Goal: Transaction & Acquisition: Purchase product/service

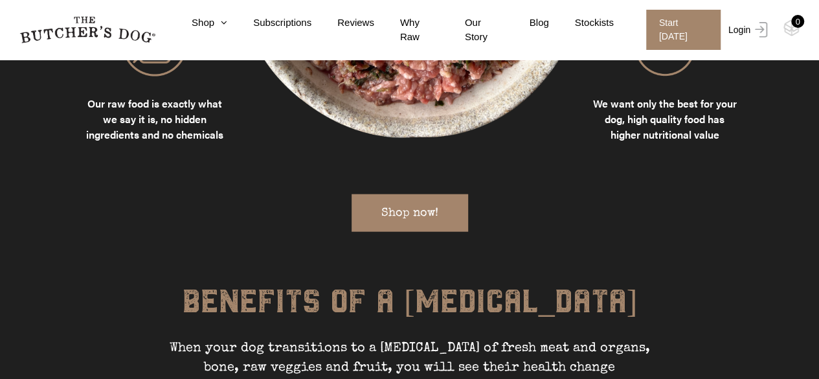
click at [747, 27] on link "Login" at bounding box center [746, 30] width 42 height 40
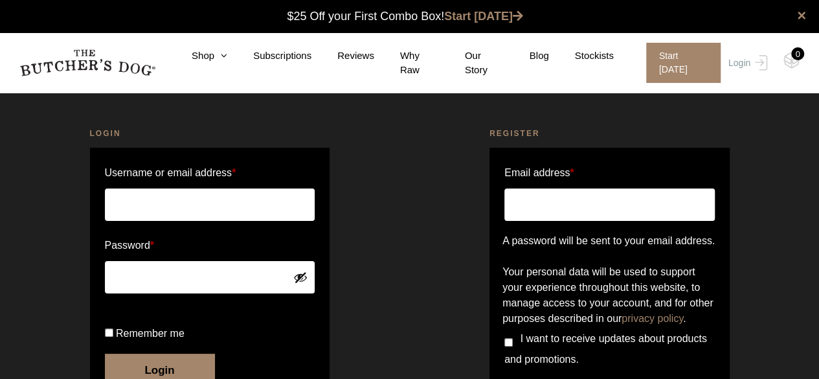
click at [193, 199] on input "Username or email address *" at bounding box center [210, 204] width 210 height 32
type input "[EMAIL_ADDRESS][DOMAIN_NAME]"
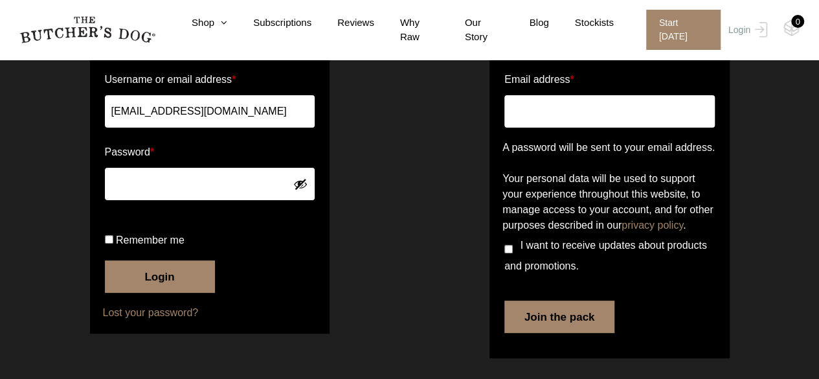
scroll to position [129, 0]
click at [107, 243] on input "Remember me" at bounding box center [109, 239] width 8 height 8
checkbox input "true"
click at [151, 283] on button "Login" at bounding box center [160, 276] width 110 height 32
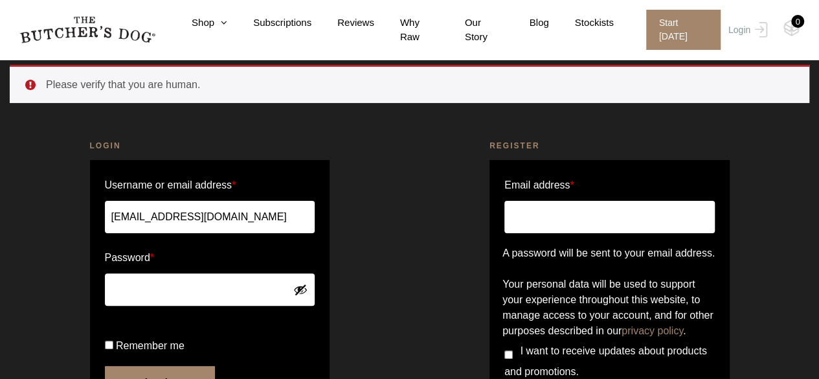
scroll to position [129, 0]
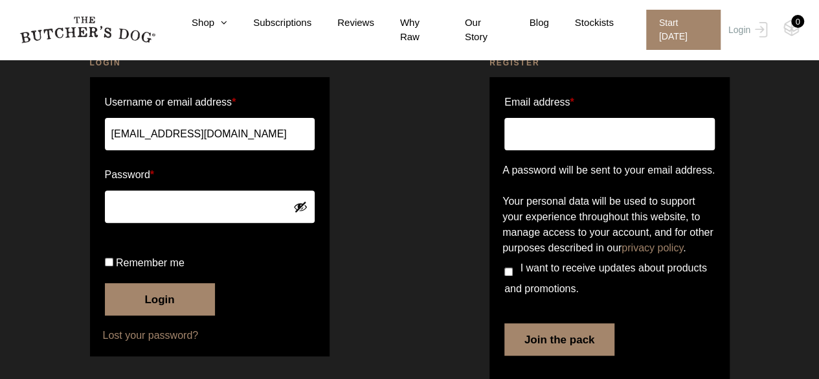
click at [160, 315] on button "Login" at bounding box center [160, 299] width 110 height 32
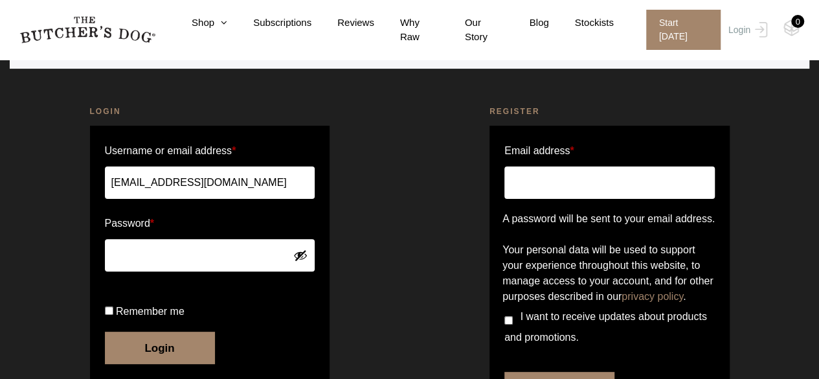
scroll to position [194, 0]
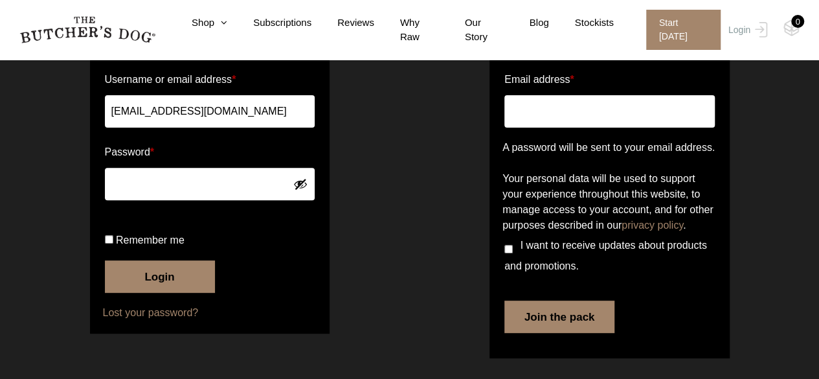
click at [297, 177] on button "Show password" at bounding box center [300, 184] width 14 height 14
click at [179, 282] on button "Login" at bounding box center [160, 276] width 110 height 32
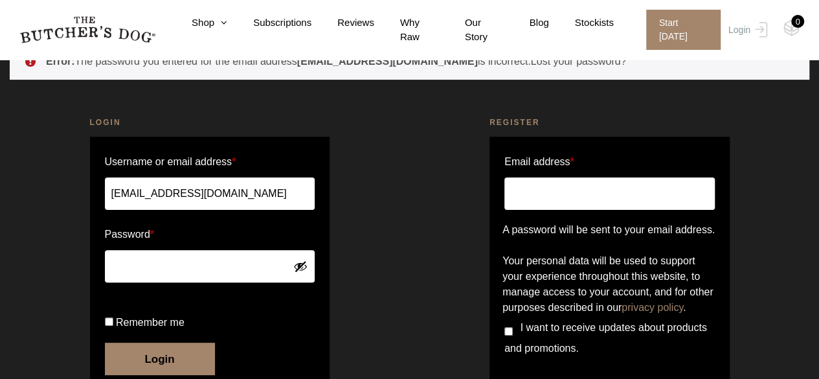
scroll to position [129, 0]
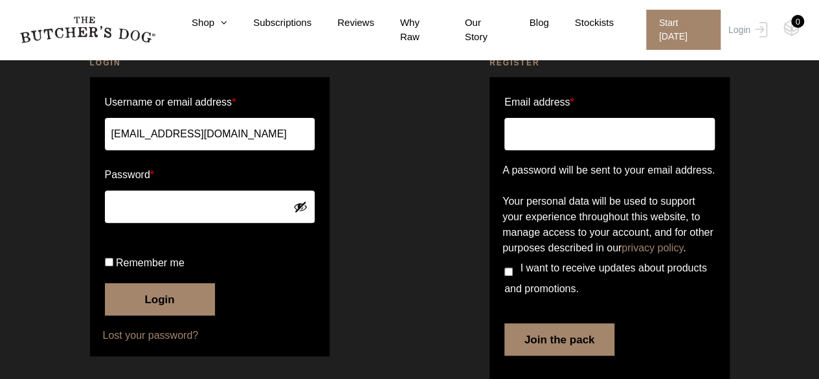
click at [157, 315] on button "Login" at bounding box center [160, 299] width 110 height 32
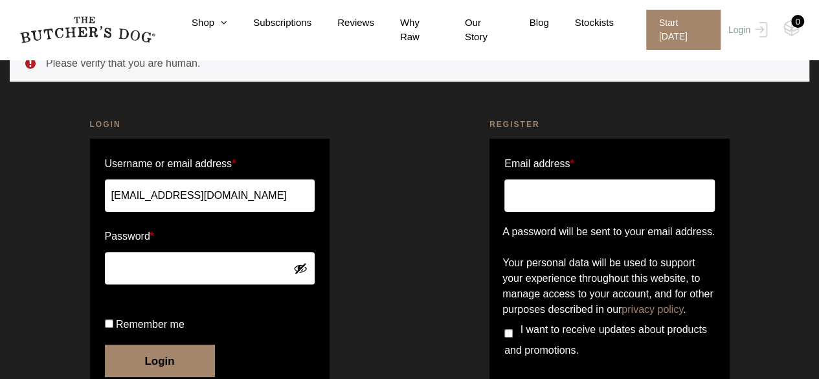
scroll to position [67, 0]
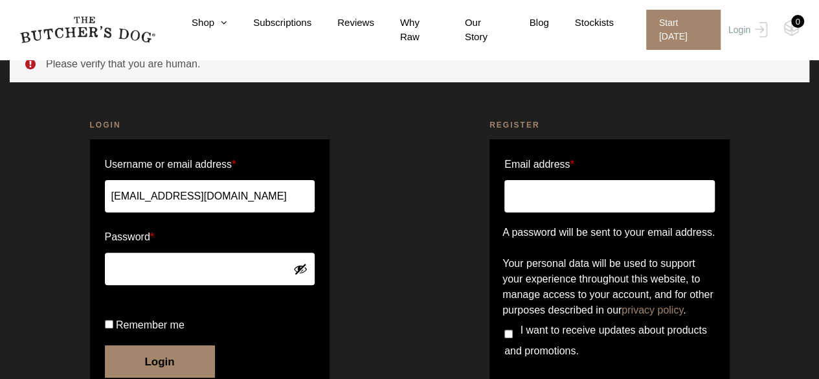
click at [123, 67] on li "Please verify that you are human." at bounding box center [417, 64] width 743 height 16
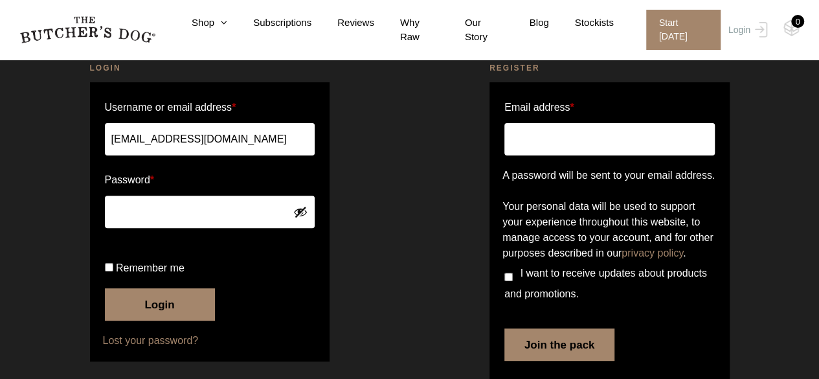
scroll to position [197, 0]
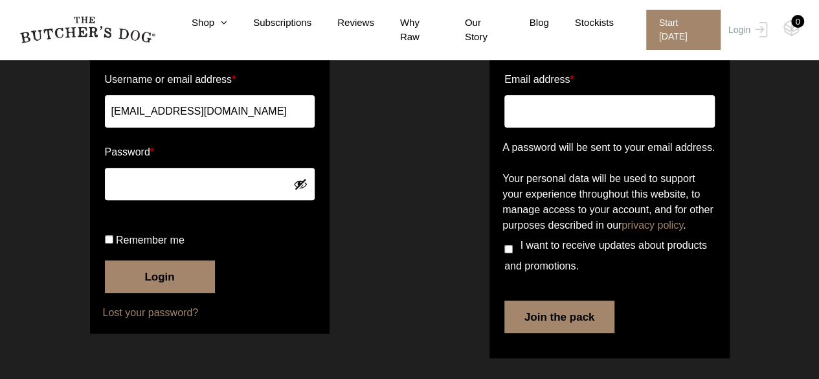
click at [112, 240] on input "Remember me" at bounding box center [109, 239] width 8 height 8
checkbox input "true"
click at [139, 271] on button "Login" at bounding box center [160, 276] width 110 height 32
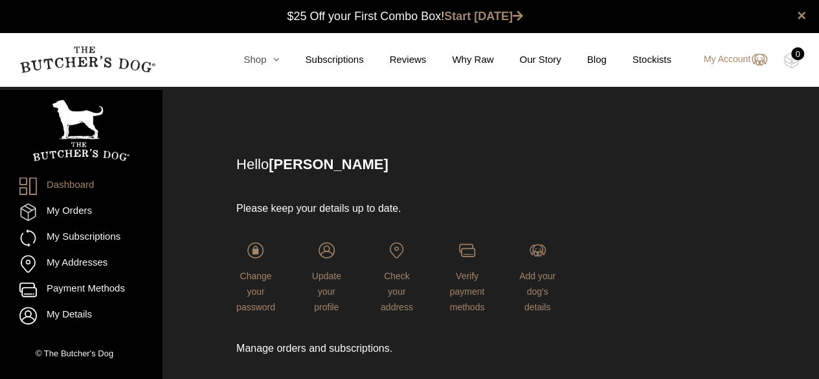
click at [275, 63] on icon at bounding box center [272, 59] width 13 height 10
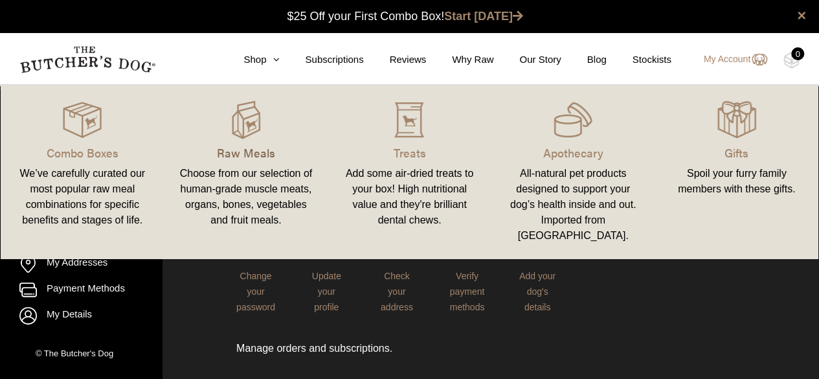
click at [251, 157] on p "Raw Meals" at bounding box center [246, 152] width 133 height 17
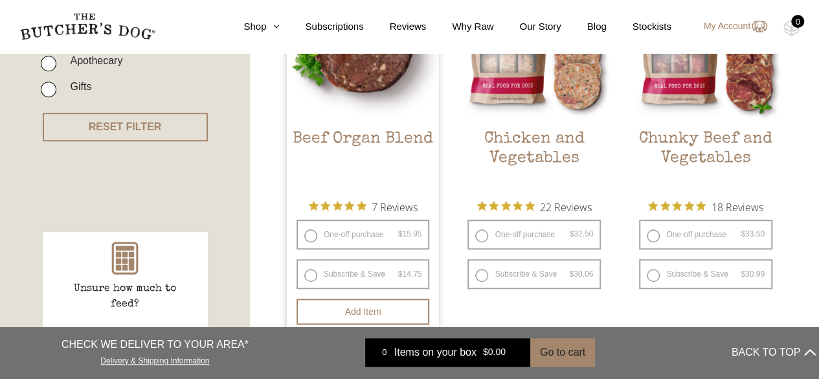
scroll to position [453, 0]
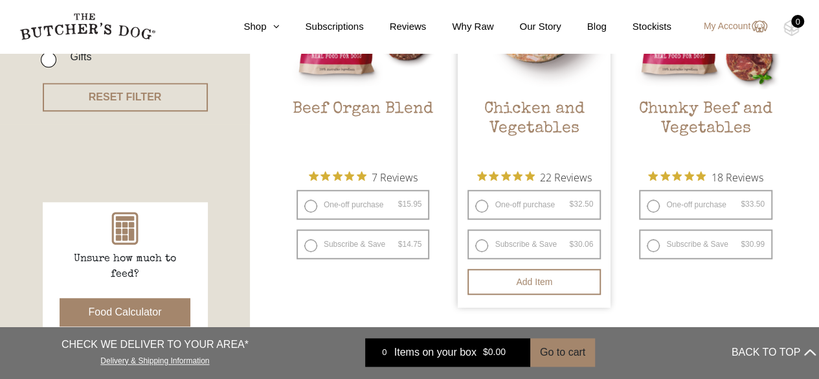
click at [479, 205] on label "One-off purchase $ 32.50 — or subscribe and save 7.5%" at bounding box center [533, 205] width 133 height 30
radio input "true"
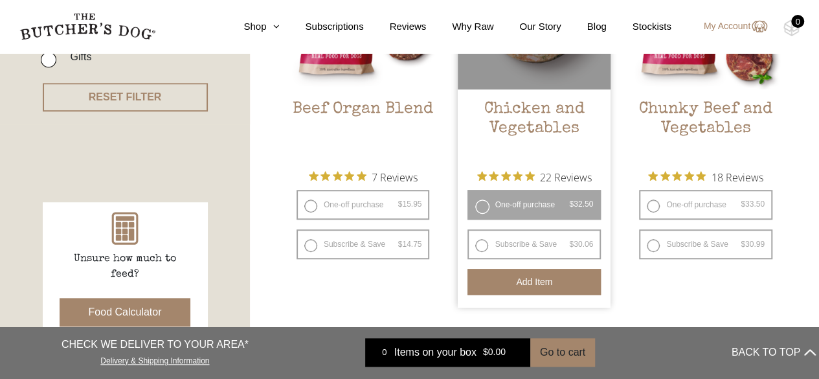
click at [517, 284] on button "Add item" at bounding box center [533, 282] width 133 height 26
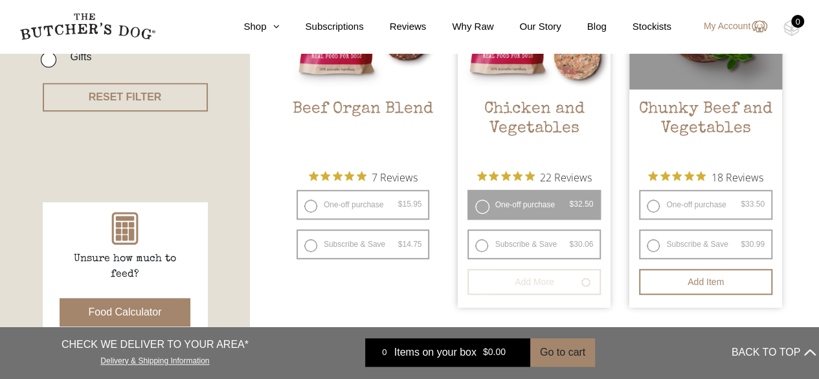
click at [651, 203] on label "One-off purchase $ 33.50 — or subscribe and save 7.5%" at bounding box center [705, 205] width 133 height 30
radio input "true"
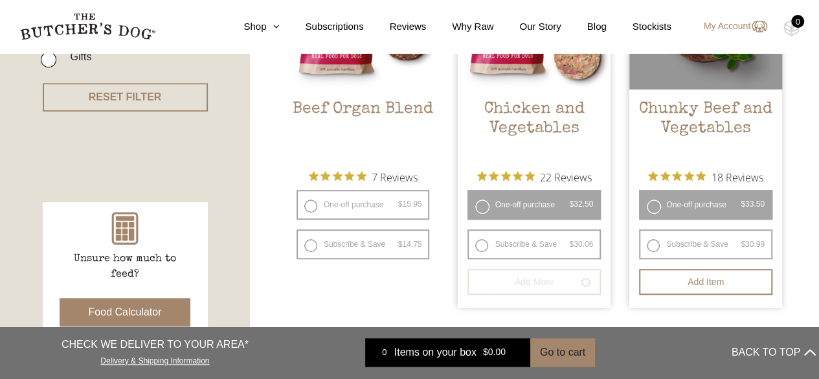
radio input "false"
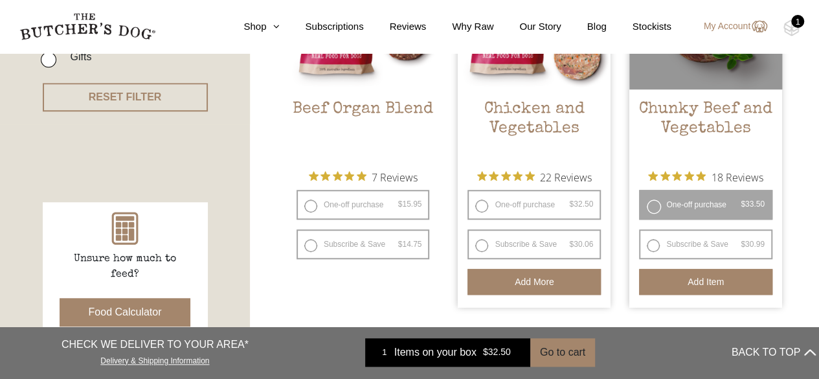
click at [667, 287] on button "Add item" at bounding box center [705, 282] width 133 height 26
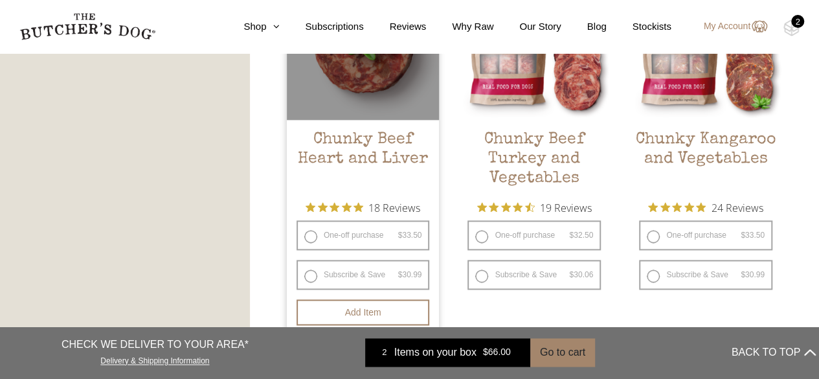
scroll to position [842, 0]
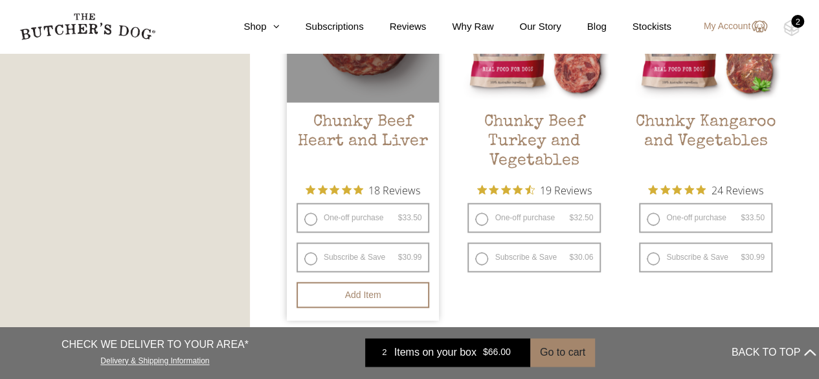
click at [311, 216] on label "One-off purchase $ 33.50 — or subscribe and save 7.5%" at bounding box center [363, 218] width 133 height 30
radio input "true"
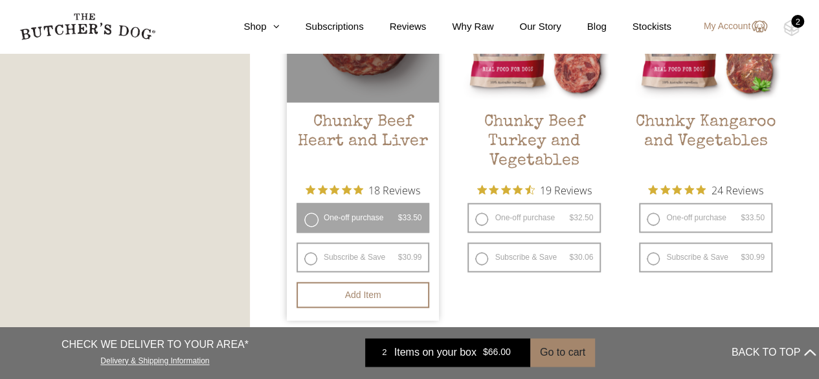
radio input "false"
click at [311, 223] on label "One-off purchase $ 33.50 — or subscribe and save 7.5%" at bounding box center [363, 218] width 133 height 30
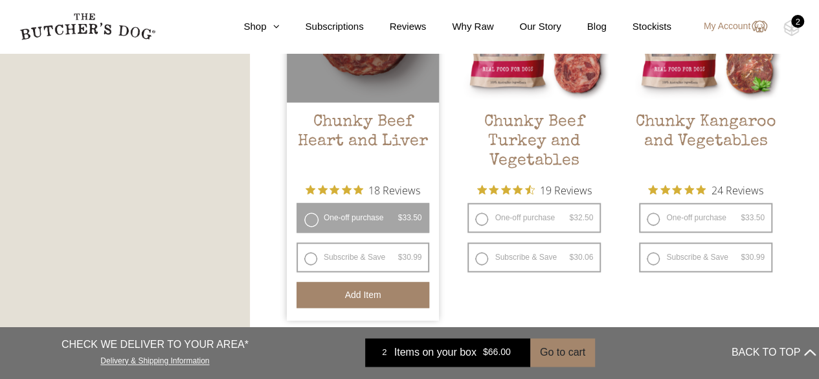
click at [357, 297] on button "Add item" at bounding box center [363, 295] width 133 height 26
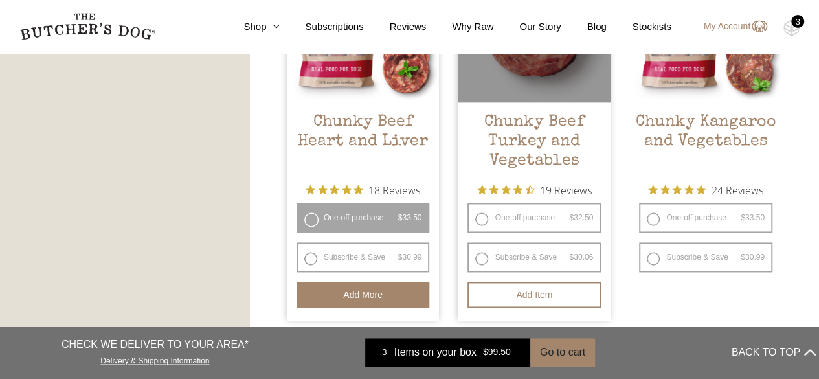
click at [483, 214] on label "One-off purchase $ 32.50 — or subscribe and save 7.5%" at bounding box center [533, 218] width 133 height 30
radio input "true"
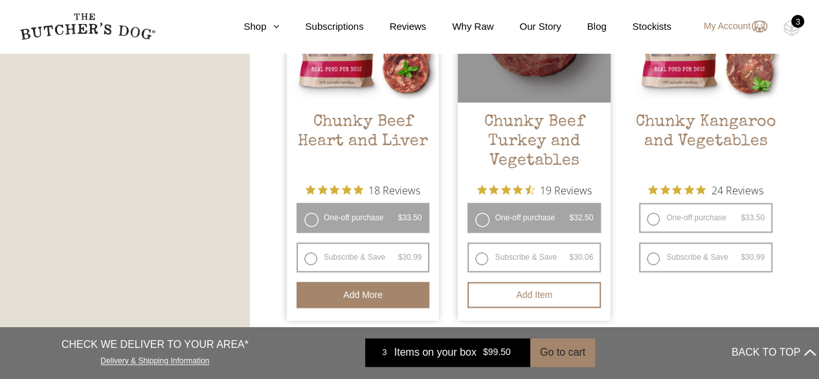
radio input "false"
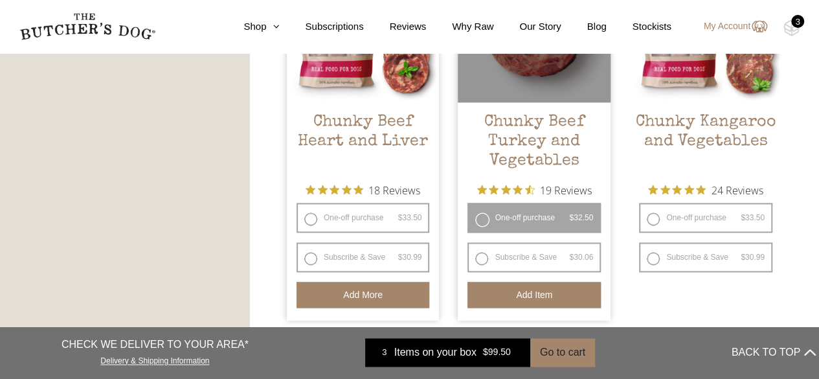
click at [535, 291] on button "Add item" at bounding box center [533, 295] width 133 height 26
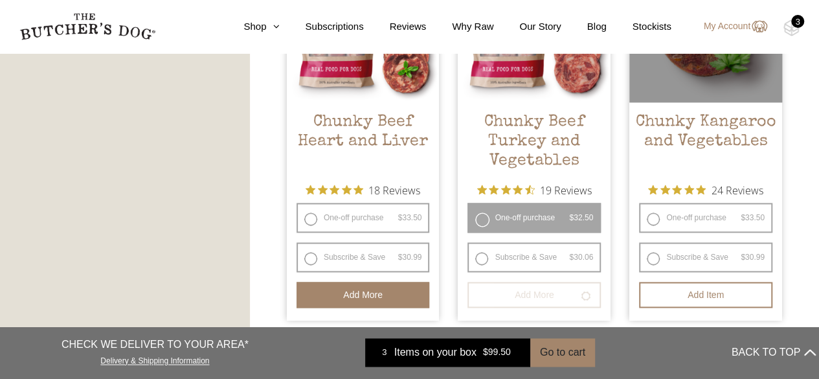
click at [653, 222] on label "One-off purchase $ 33.50 — or subscribe and save 7.5%" at bounding box center [705, 218] width 133 height 30
radio input "true"
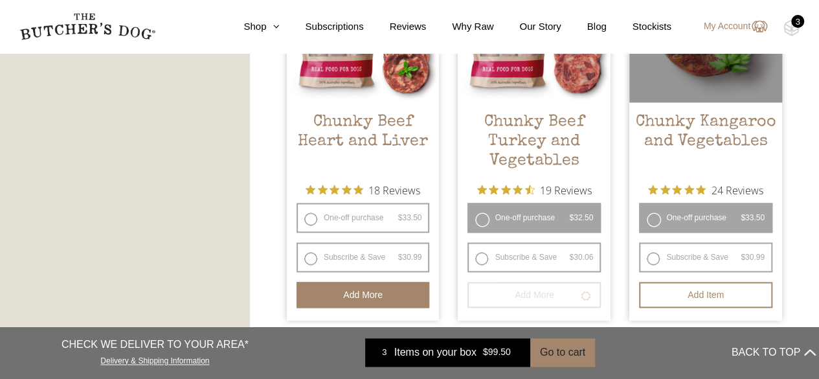
radio input "false"
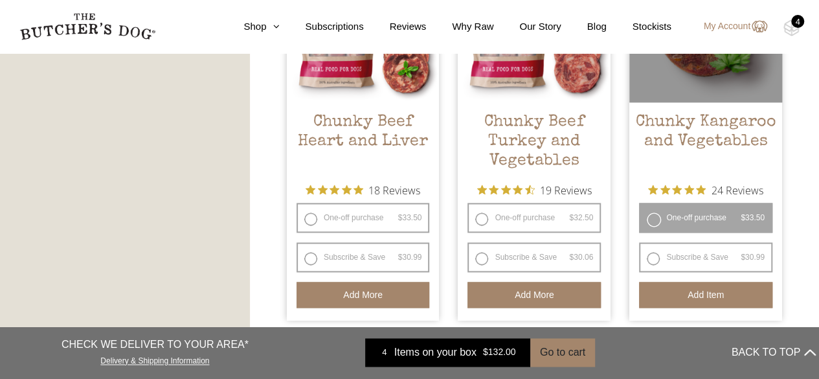
click at [680, 293] on button "Add item" at bounding box center [705, 295] width 133 height 26
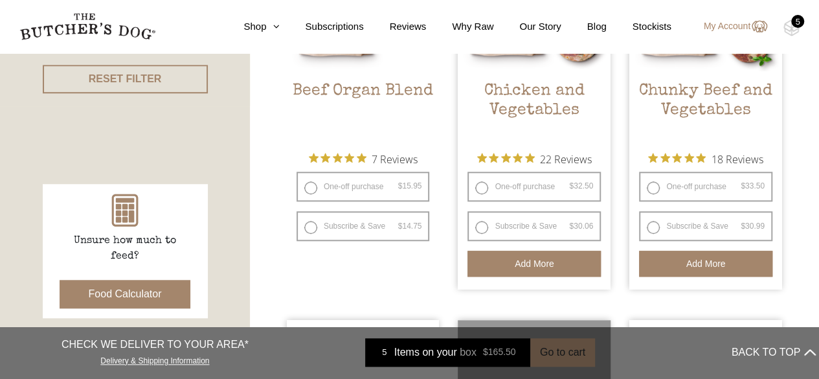
scroll to position [518, 0]
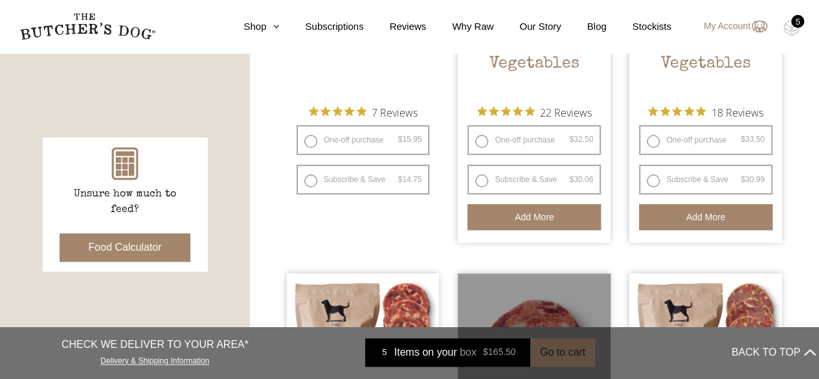
click at [579, 350] on div at bounding box center [534, 349] width 153 height 153
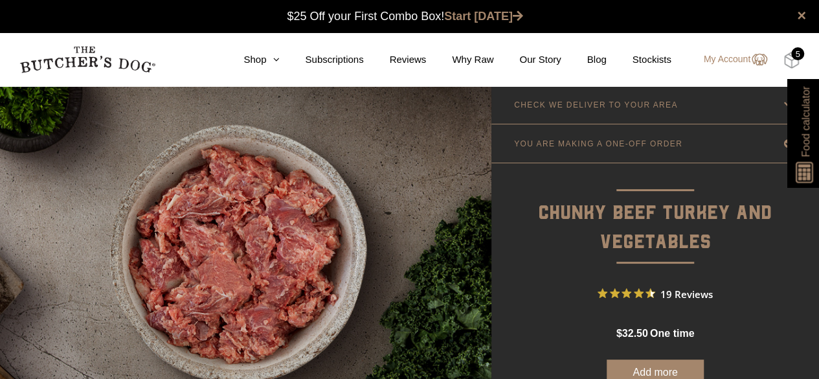
click at [791, 59] on img at bounding box center [791, 60] width 16 height 17
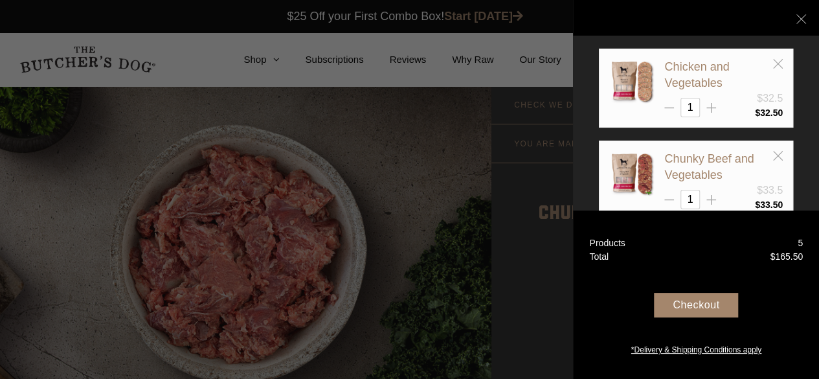
click at [692, 302] on div "Checkout" at bounding box center [696, 305] width 84 height 25
